Goal: Transaction & Acquisition: Download file/media

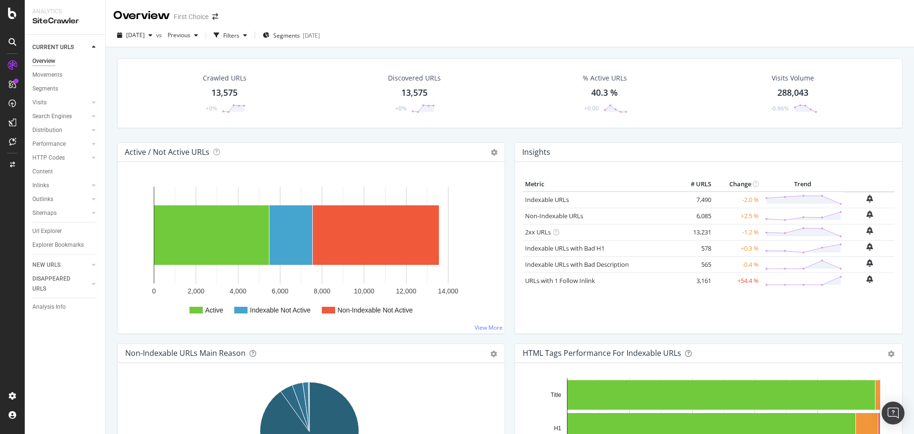
scroll to position [428, 0]
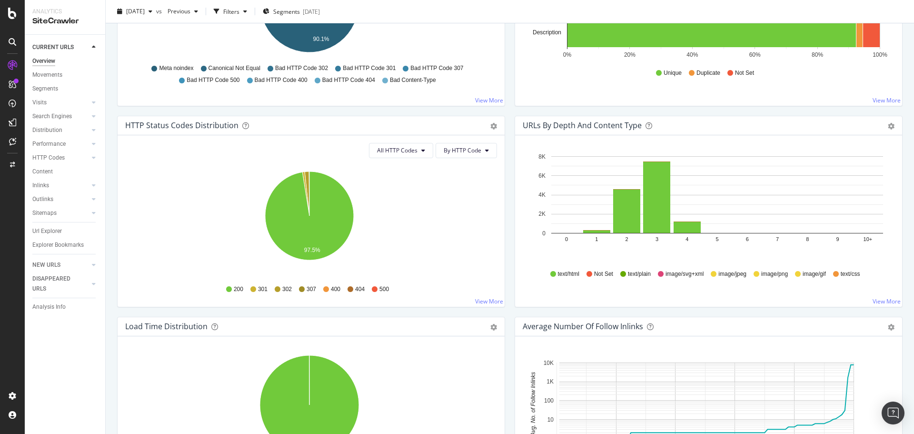
click at [12, 14] on icon at bounding box center [12, 13] width 9 height 11
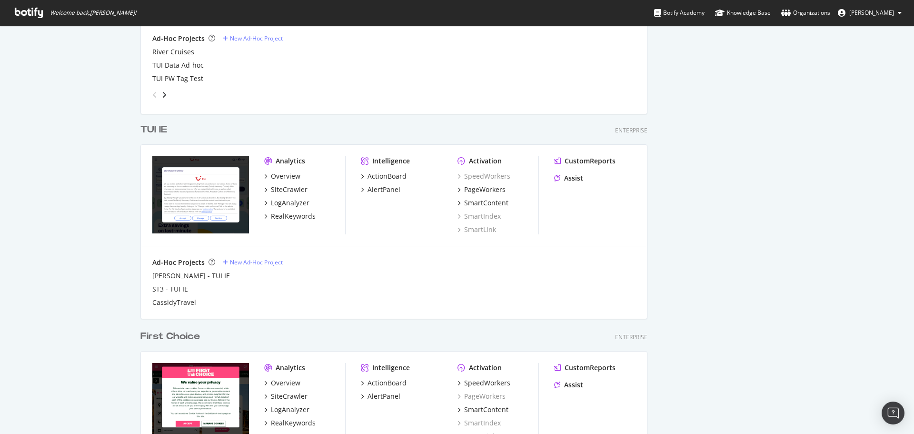
scroll to position [674, 0]
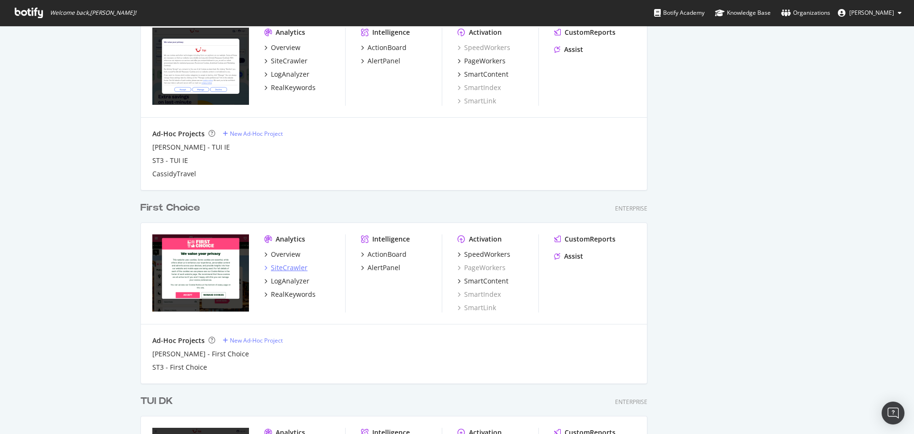
click at [297, 269] on div "SiteCrawler" at bounding box center [289, 268] width 37 height 10
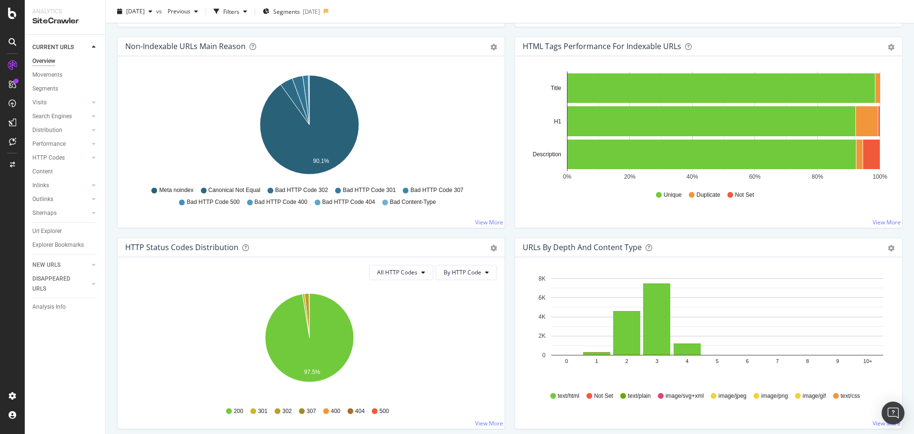
scroll to position [333, 0]
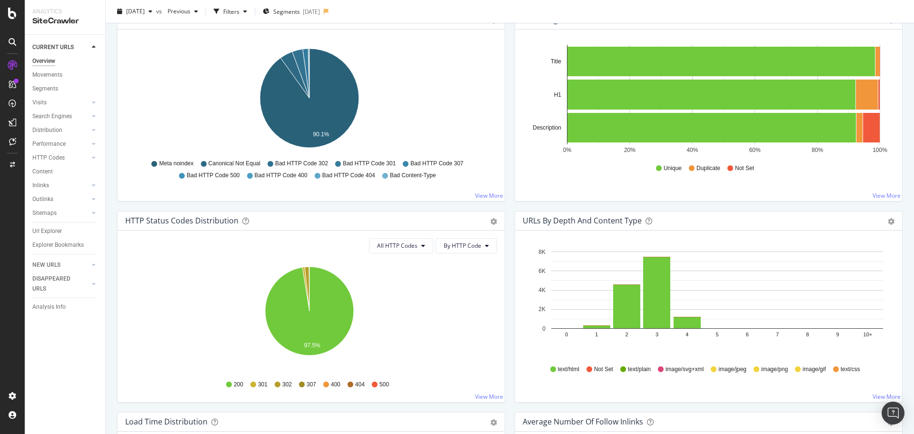
click at [416, 253] on div "All HTTP Codes By HTTP Code Hold CTRL while clicking to filter the report. 97.5…" at bounding box center [311, 315] width 387 height 171
click at [417, 251] on button "All HTTP Codes" at bounding box center [401, 245] width 64 height 15
click at [406, 315] on span "3xx family" at bounding box center [399, 317] width 48 height 9
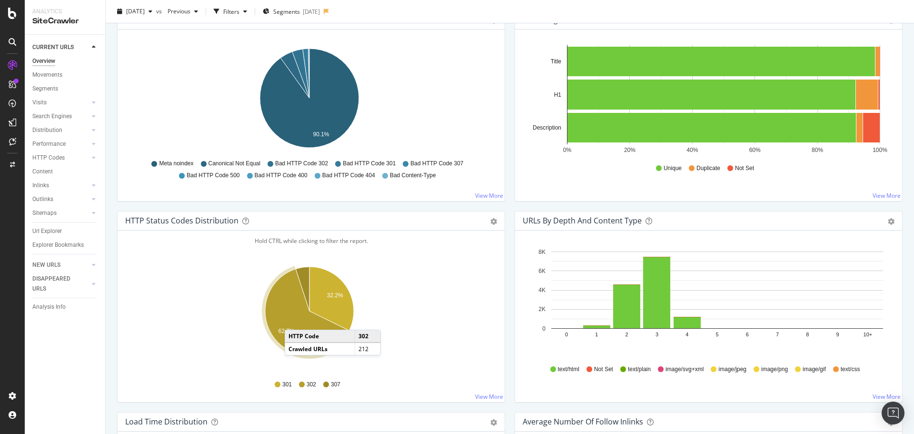
click at [294, 320] on icon "A chart." at bounding box center [307, 312] width 84 height 86
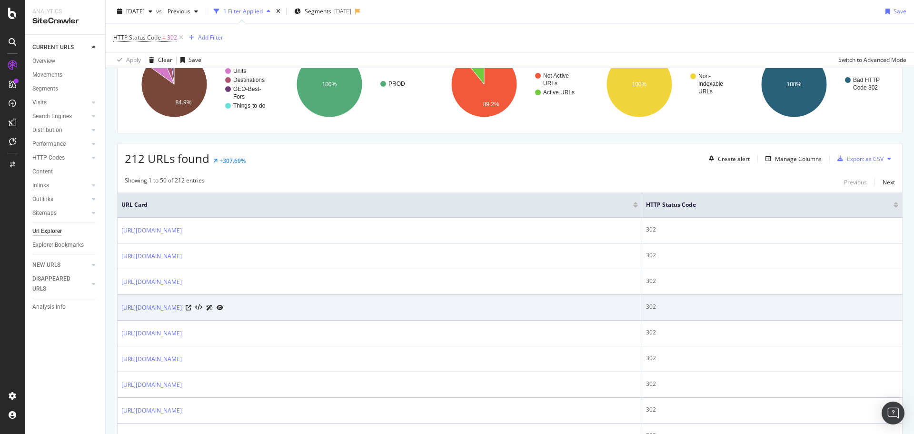
scroll to position [143, 0]
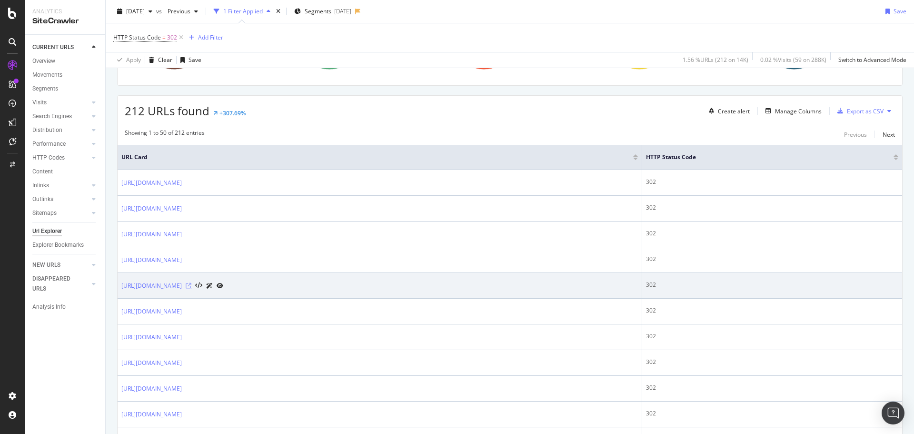
click at [191, 286] on icon at bounding box center [189, 286] width 6 height 6
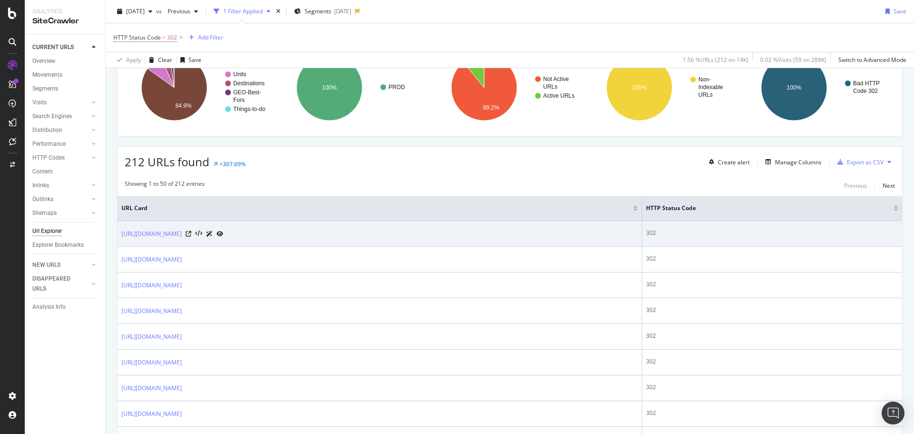
scroll to position [0, 0]
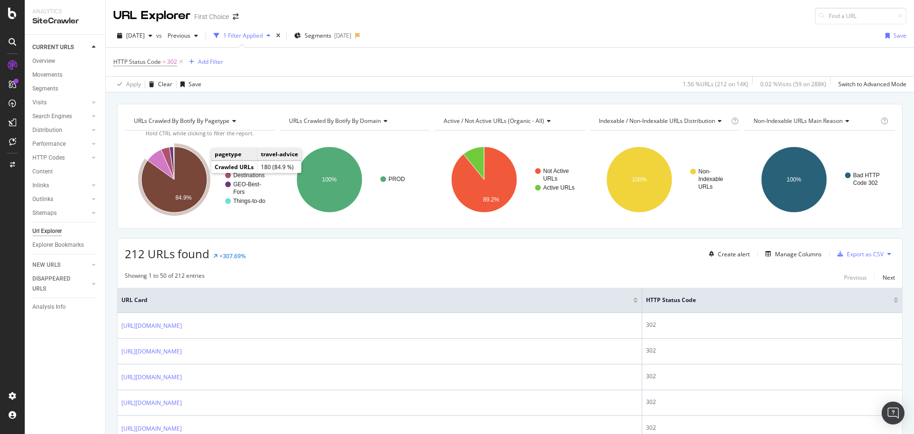
click at [200, 173] on icon "A chart." at bounding box center [174, 180] width 66 height 66
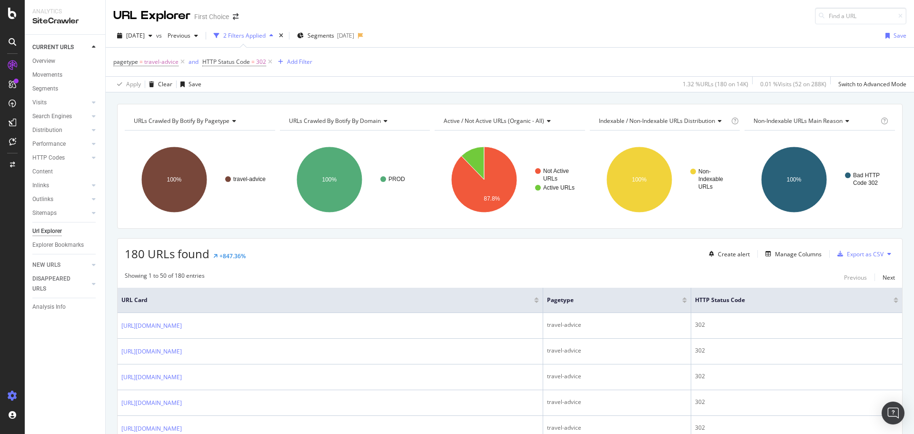
click at [14, 397] on icon at bounding box center [13, 396] width 10 height 10
click at [47, 373] on div "CURRENT URLS Overview Movements Segments Visits Analysis Orphan URLs Search Eng…" at bounding box center [65, 234] width 80 height 399
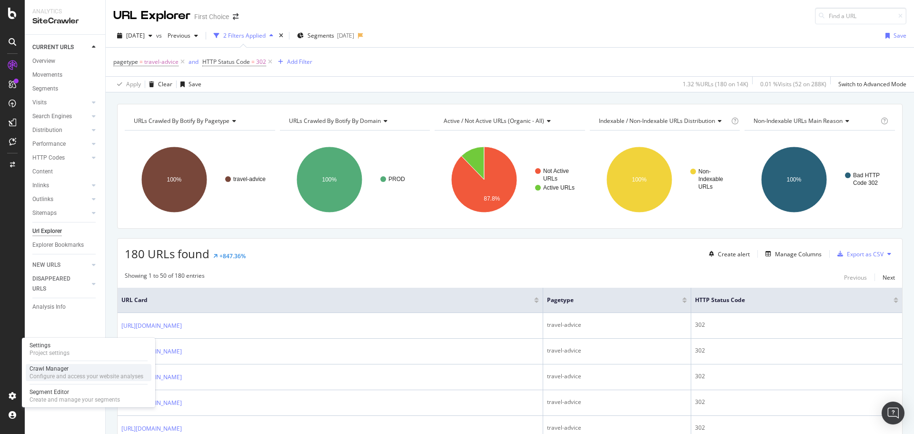
click at [65, 371] on div "Crawl Manager" at bounding box center [87, 369] width 114 height 8
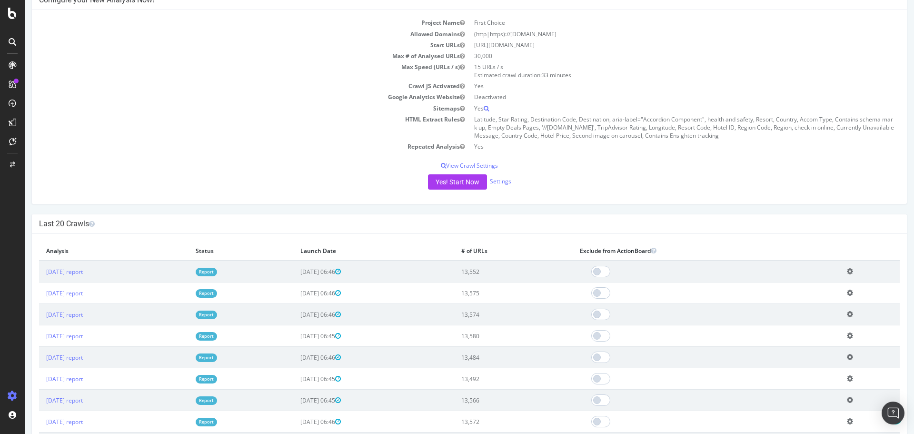
scroll to position [95, 0]
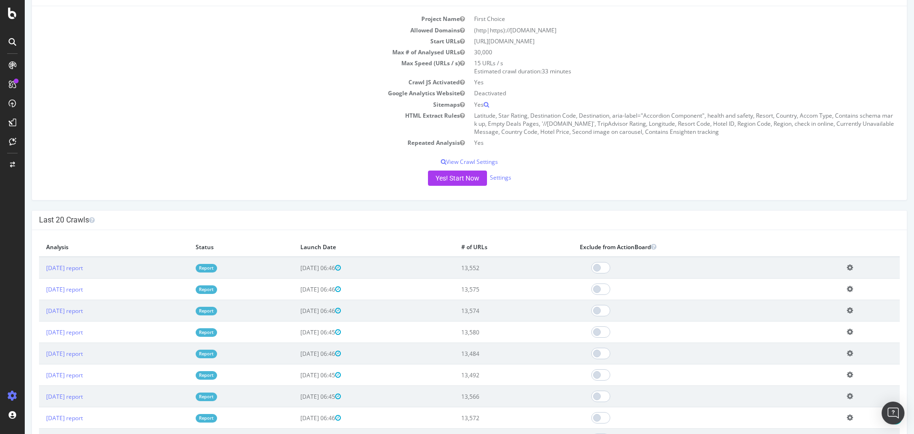
click at [217, 269] on link "Report" at bounding box center [206, 268] width 21 height 8
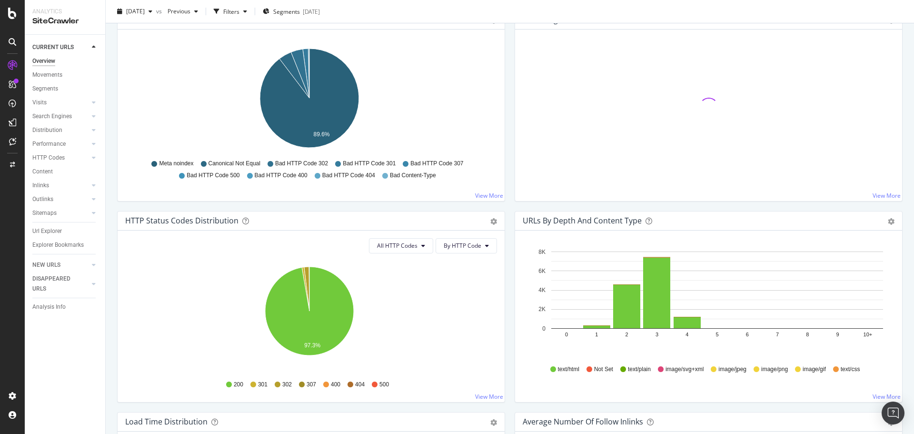
scroll to position [428, 0]
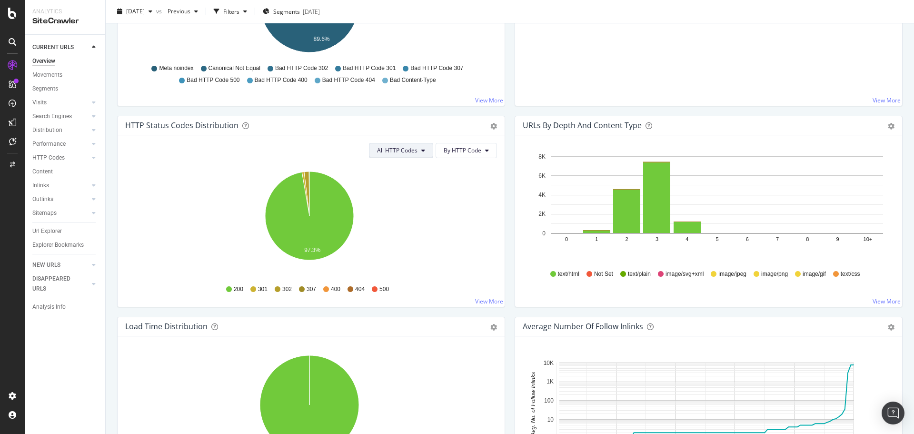
click at [414, 149] on span "All HTTP Codes" at bounding box center [397, 150] width 40 height 8
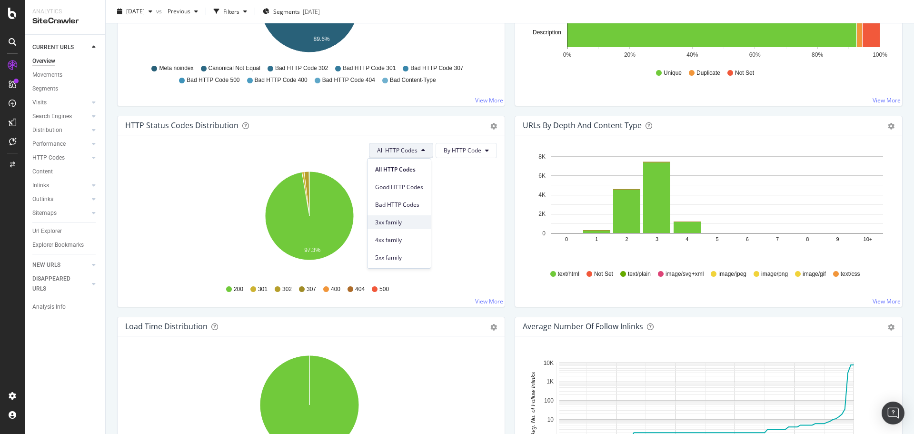
click at [409, 226] on span "3xx family" at bounding box center [399, 222] width 48 height 9
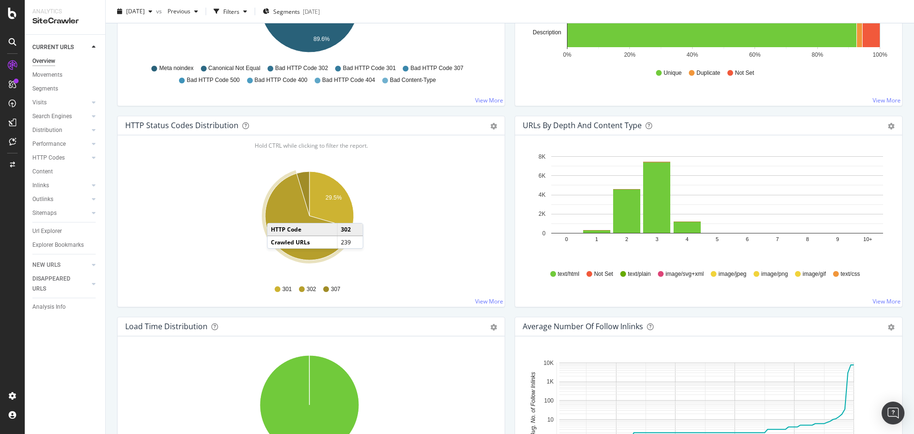
click at [276, 213] on icon "A chart." at bounding box center [308, 216] width 87 height 87
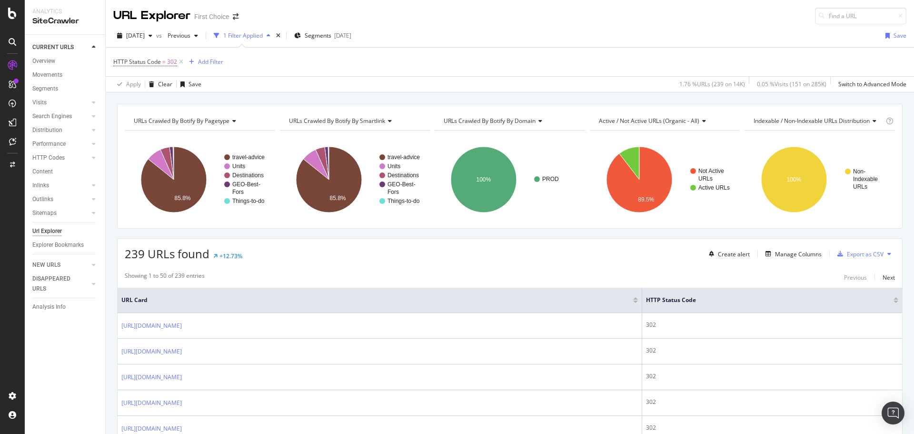
scroll to position [48, 0]
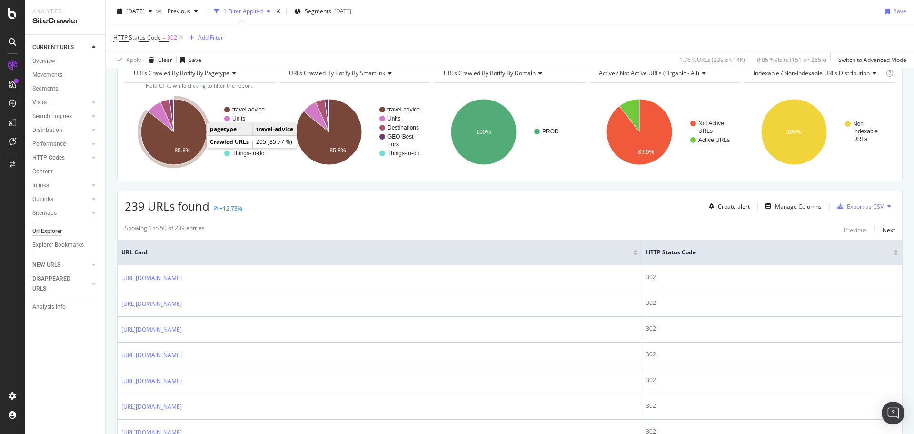
click at [191, 141] on icon "A chart." at bounding box center [174, 132] width 66 height 66
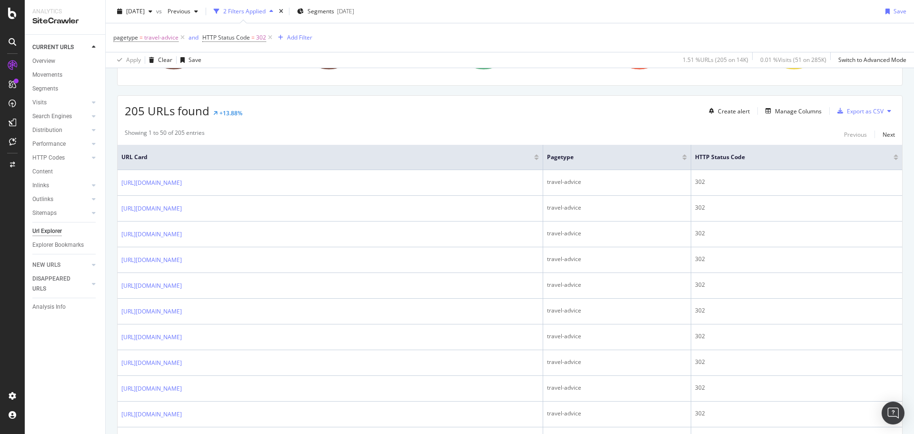
scroll to position [95, 0]
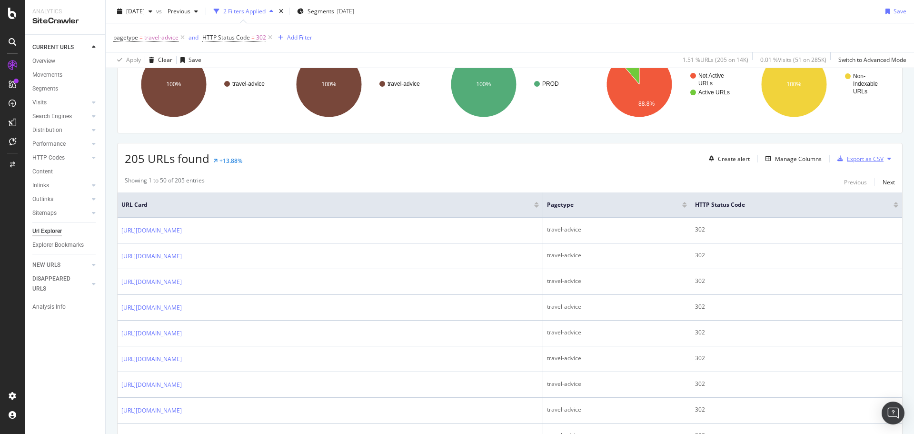
click at [863, 155] on div "Export as CSV" at bounding box center [865, 159] width 37 height 8
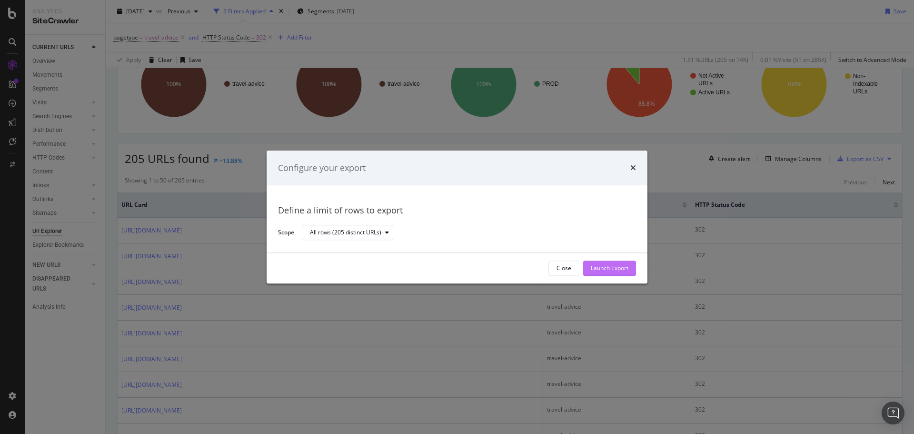
click at [617, 274] on div "Launch Export" at bounding box center [610, 268] width 38 height 14
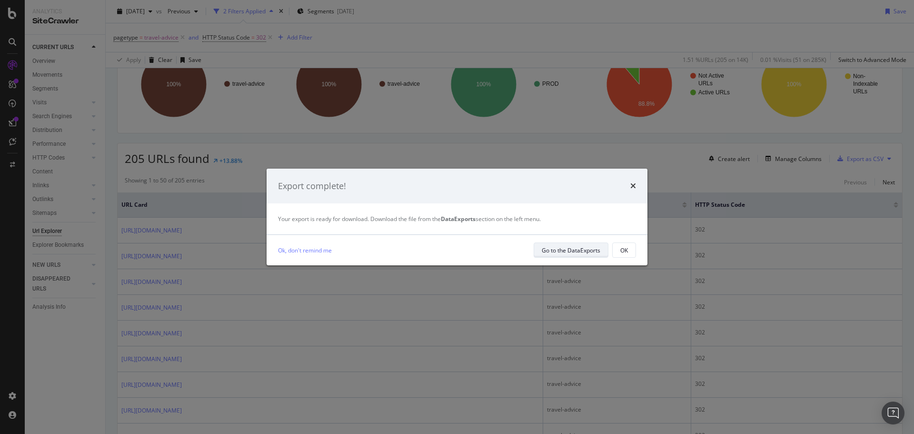
click at [572, 255] on div "Go to the DataExports" at bounding box center [571, 249] width 59 height 13
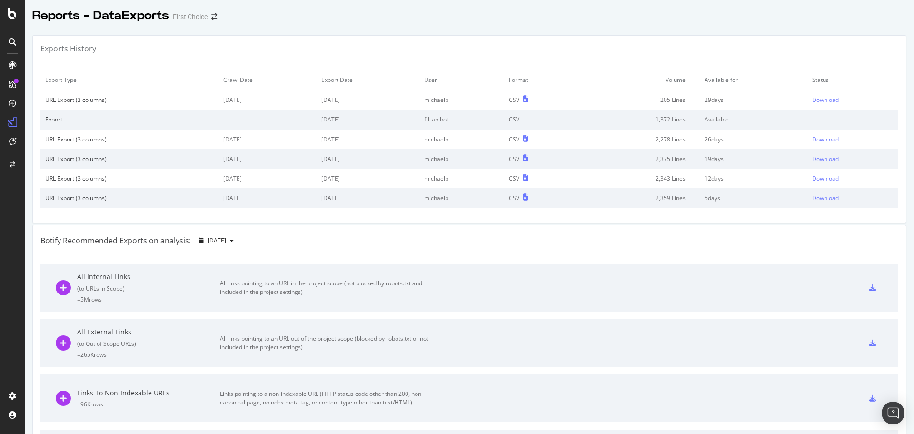
click at [821, 105] on td "Download" at bounding box center [852, 100] width 91 height 20
click at [817, 97] on div "Download" at bounding box center [825, 100] width 27 height 8
